Goal: Find specific page/section: Find specific page/section

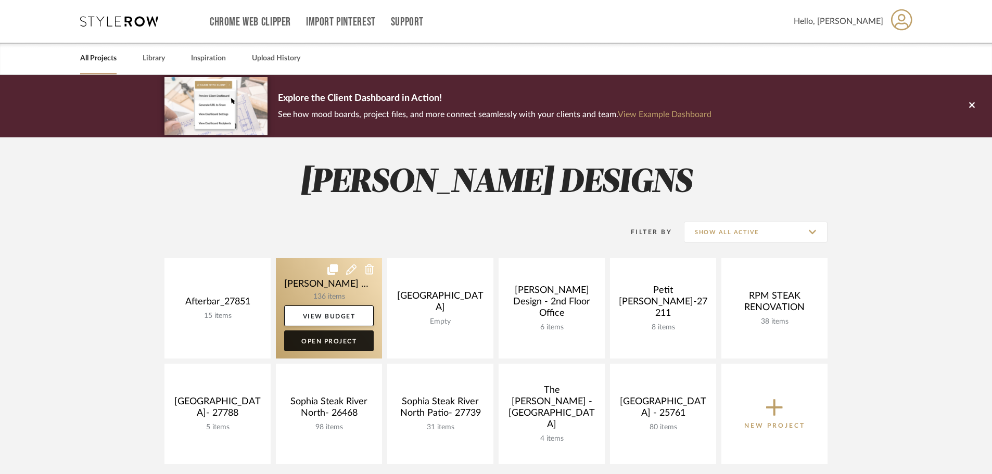
click at [341, 346] on link "Open Project" at bounding box center [329, 341] width 90 height 21
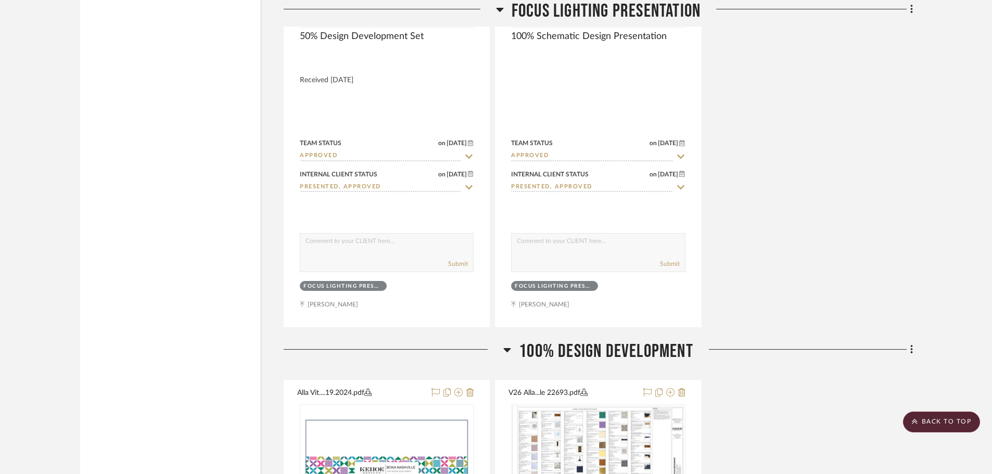
scroll to position [2706, 0]
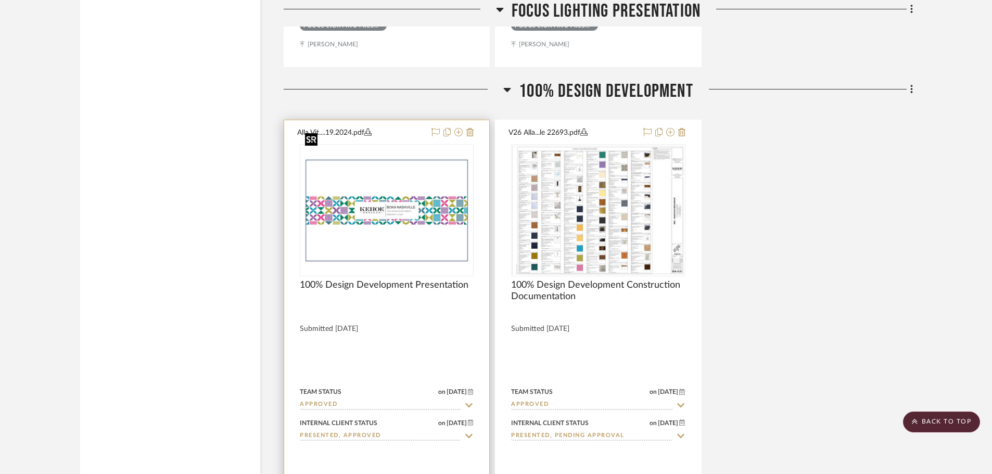
click at [406, 174] on img "0" at bounding box center [387, 210] width 172 height 111
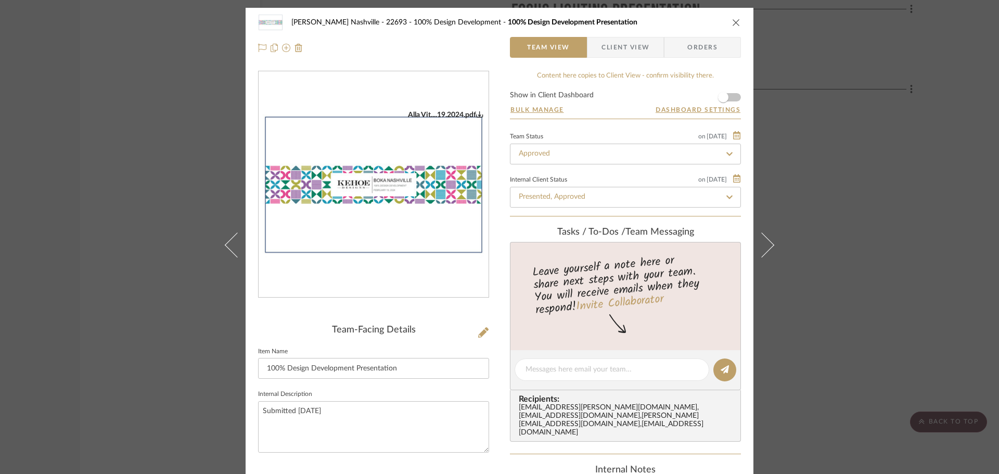
click at [371, 173] on img "0" at bounding box center [374, 184] width 230 height 149
drag, startPoint x: 181, startPoint y: 182, endPoint x: 186, endPoint y: 181, distance: 5.8
click at [181, 182] on div "[PERSON_NAME] Nashville - 22693 100% Design Development 100% Design Development…" at bounding box center [499, 237] width 999 height 474
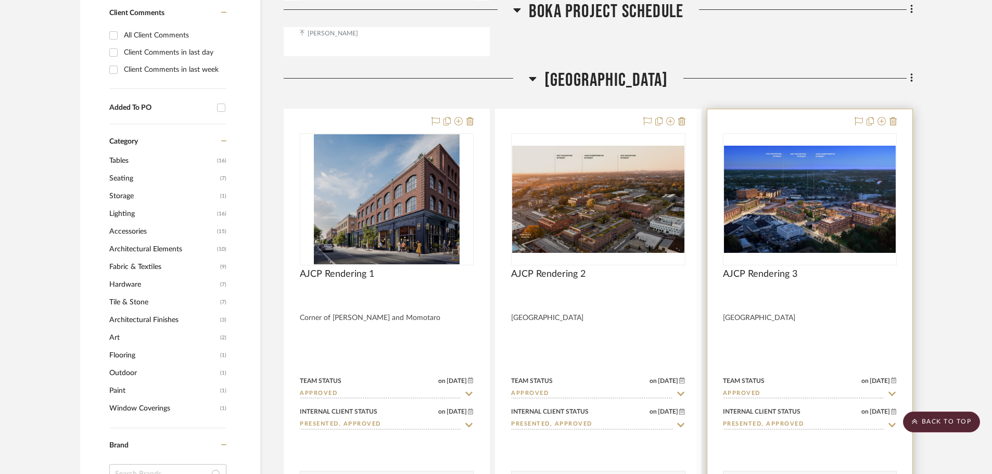
scroll to position [677, 0]
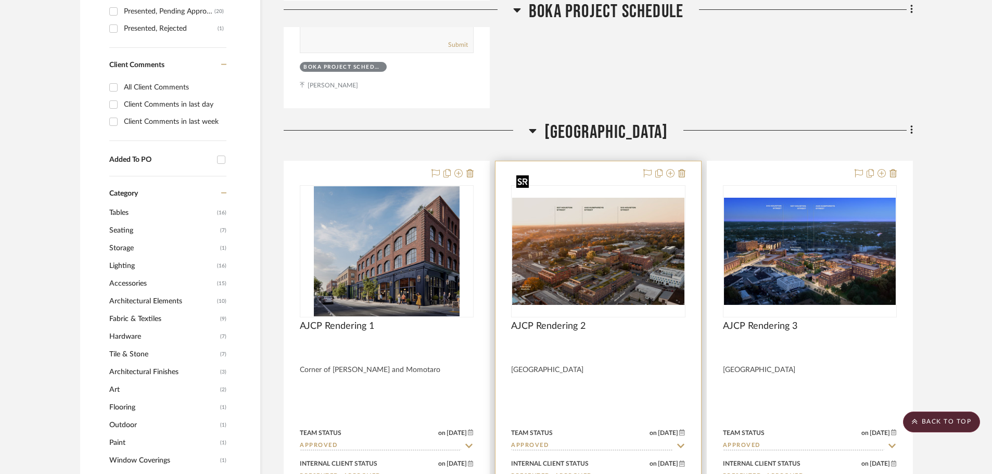
click at [601, 214] on img "0" at bounding box center [598, 252] width 172 height 108
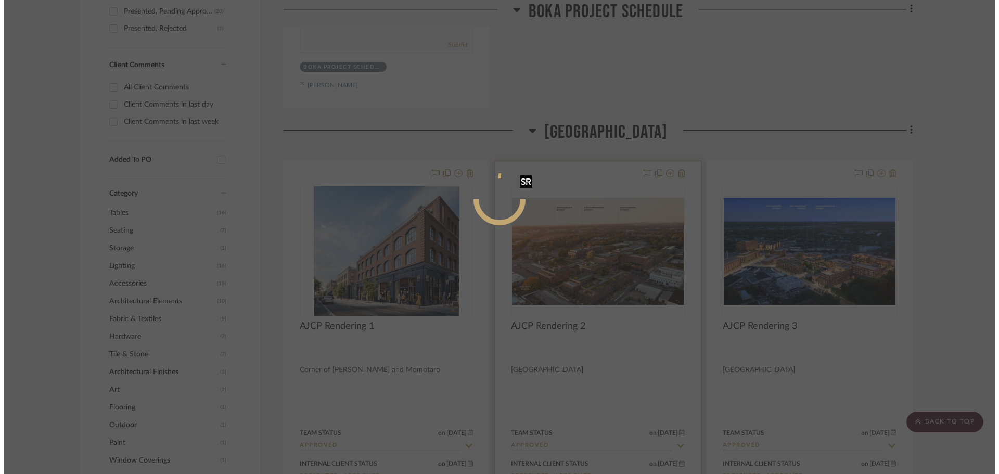
scroll to position [0, 0]
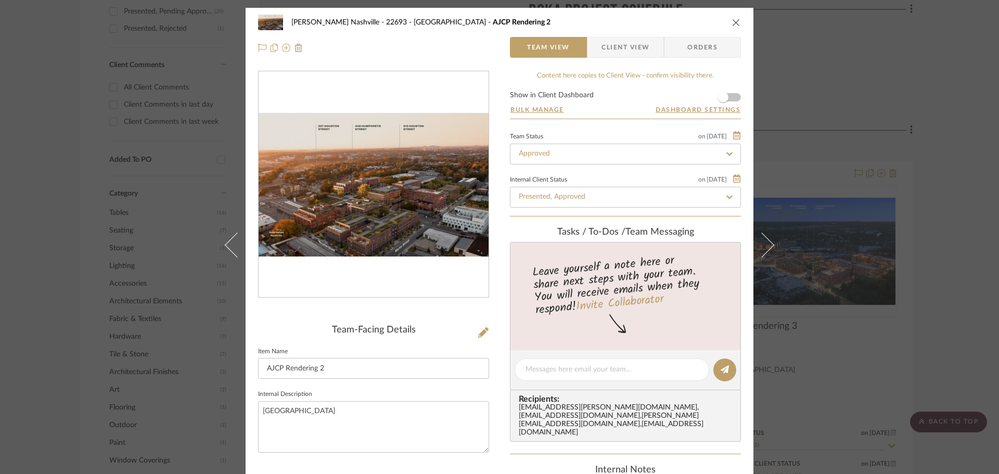
click at [391, 194] on img "0" at bounding box center [374, 185] width 230 height 144
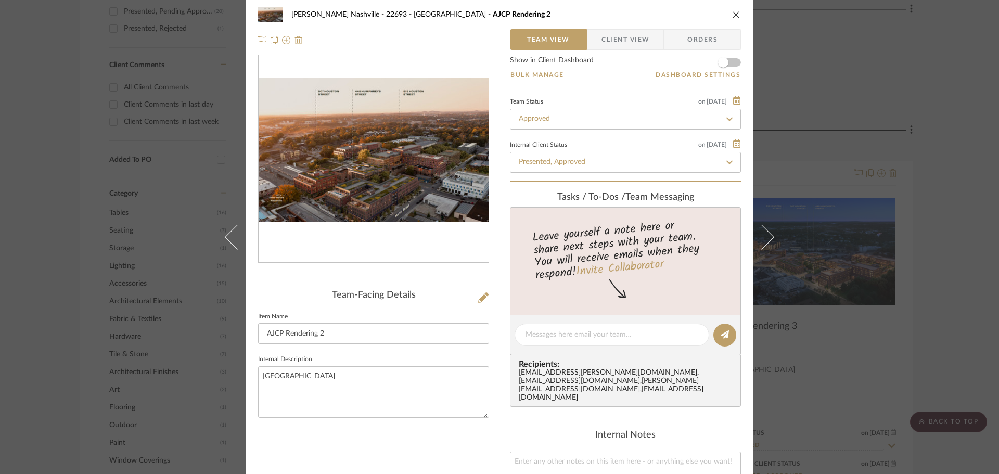
scroll to position [52, 0]
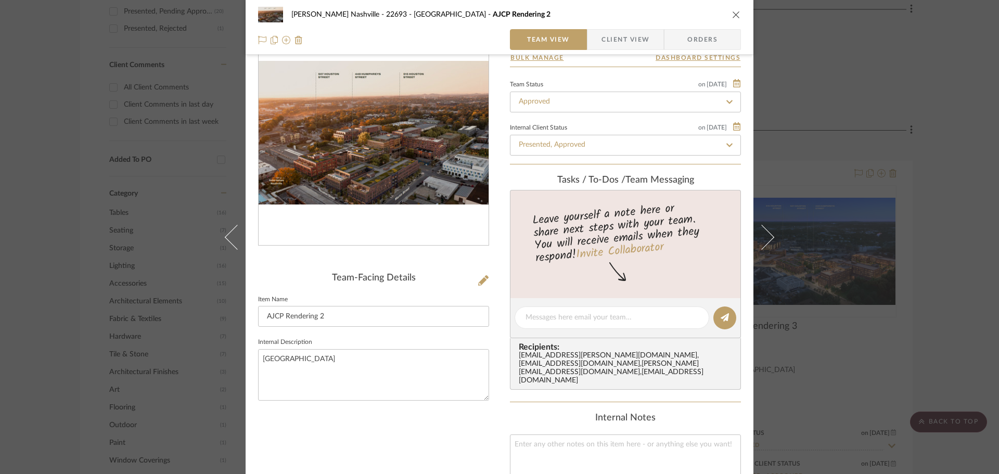
click at [386, 161] on img "0" at bounding box center [374, 133] width 230 height 144
